Goal: Information Seeking & Learning: Learn about a topic

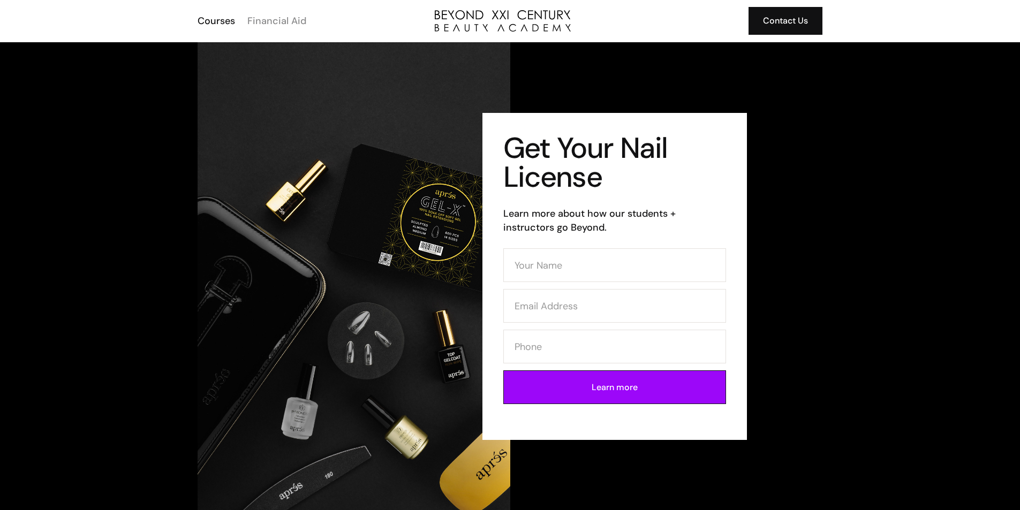
click at [302, 19] on div "Financial Aid" at bounding box center [276, 21] width 59 height 14
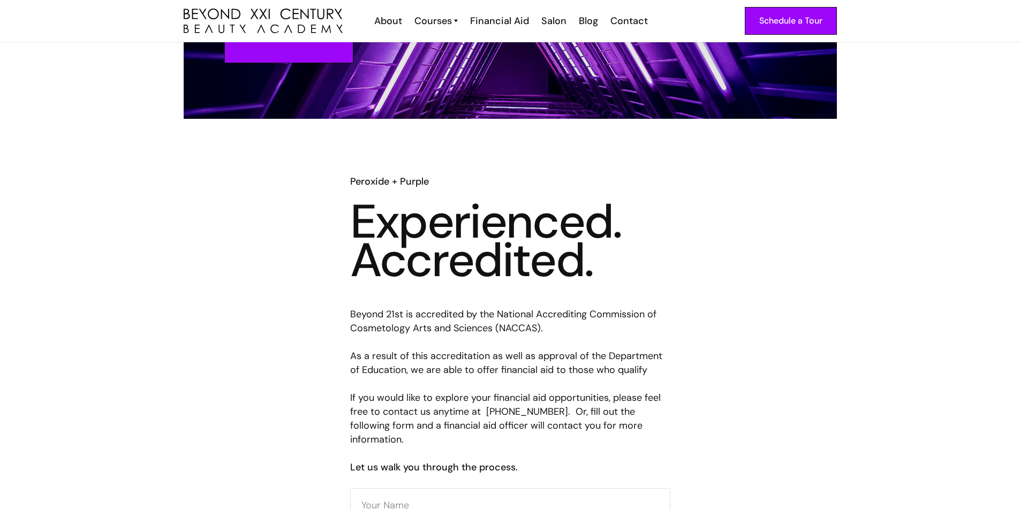
scroll to position [74, 0]
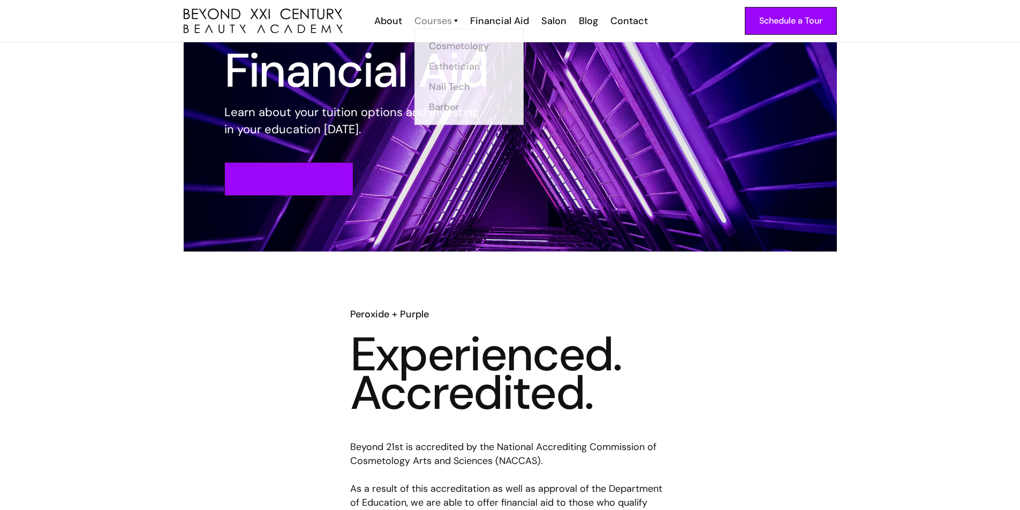
click at [445, 24] on div "Courses" at bounding box center [432, 21] width 37 height 14
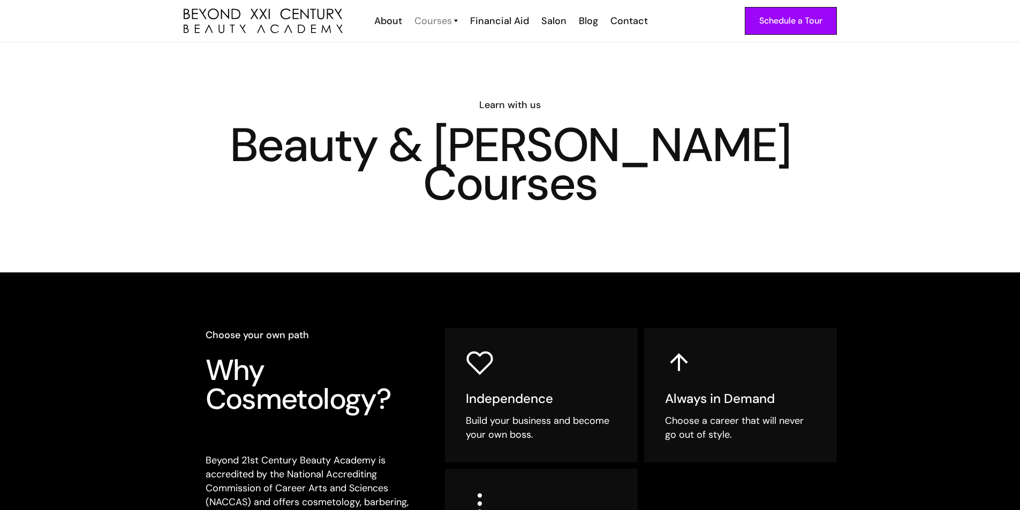
click at [446, 21] on div "Courses" at bounding box center [432, 21] width 37 height 14
drag, startPoint x: 0, startPoint y: 0, endPoint x: 446, endPoint y: 21, distance: 447.0
click at [446, 21] on div "Courses" at bounding box center [432, 21] width 37 height 14
click at [455, 16] on img at bounding box center [456, 21] width 4 height 14
click at [450, 19] on div "Courses" at bounding box center [432, 21] width 37 height 14
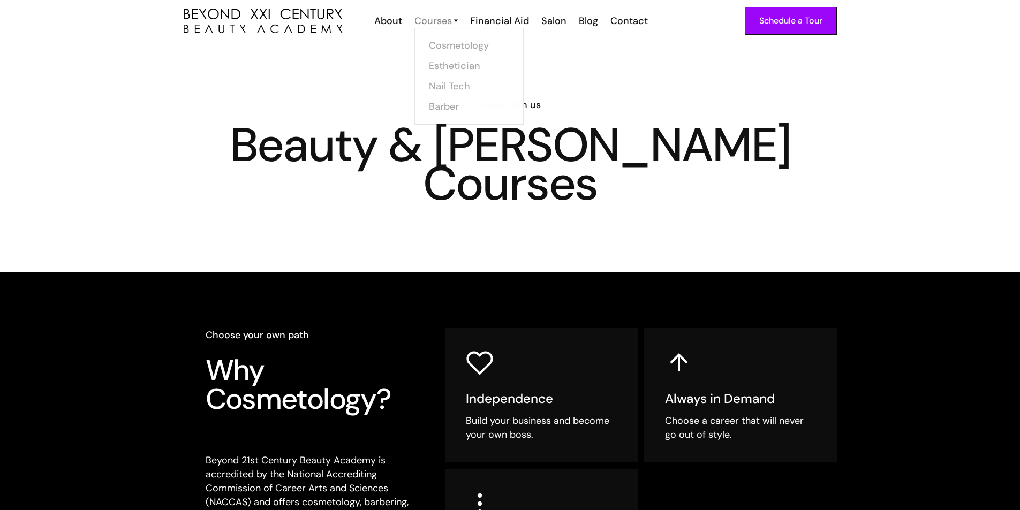
click at [432, 20] on div "Courses" at bounding box center [432, 21] width 37 height 14
click at [420, 22] on div "Courses" at bounding box center [432, 21] width 37 height 14
click at [483, 19] on div "Financial Aid" at bounding box center [499, 21] width 59 height 14
